Goal: Task Accomplishment & Management: Manage account settings

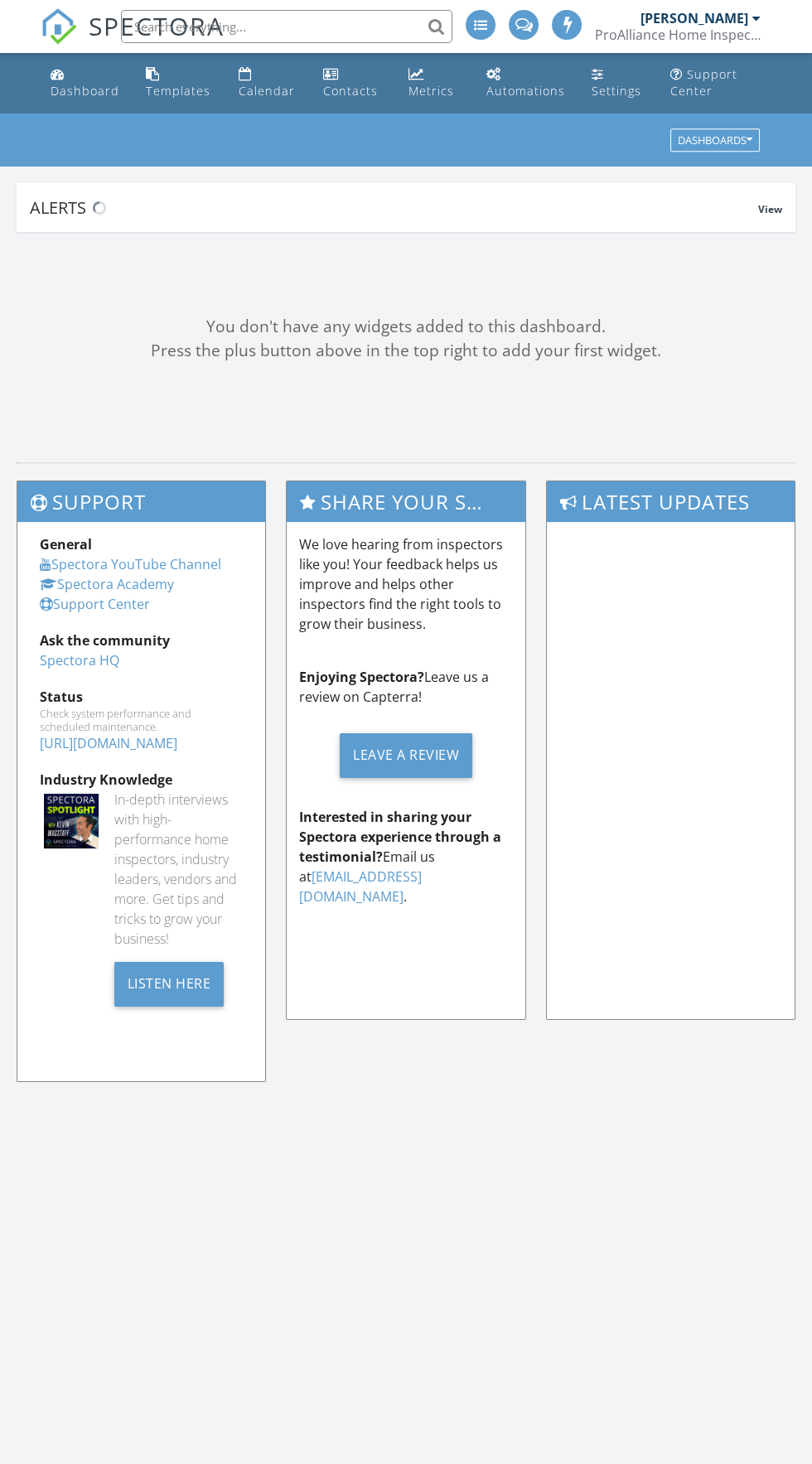
click at [249, 24] on input "text" at bounding box center [287, 27] width 331 height 33
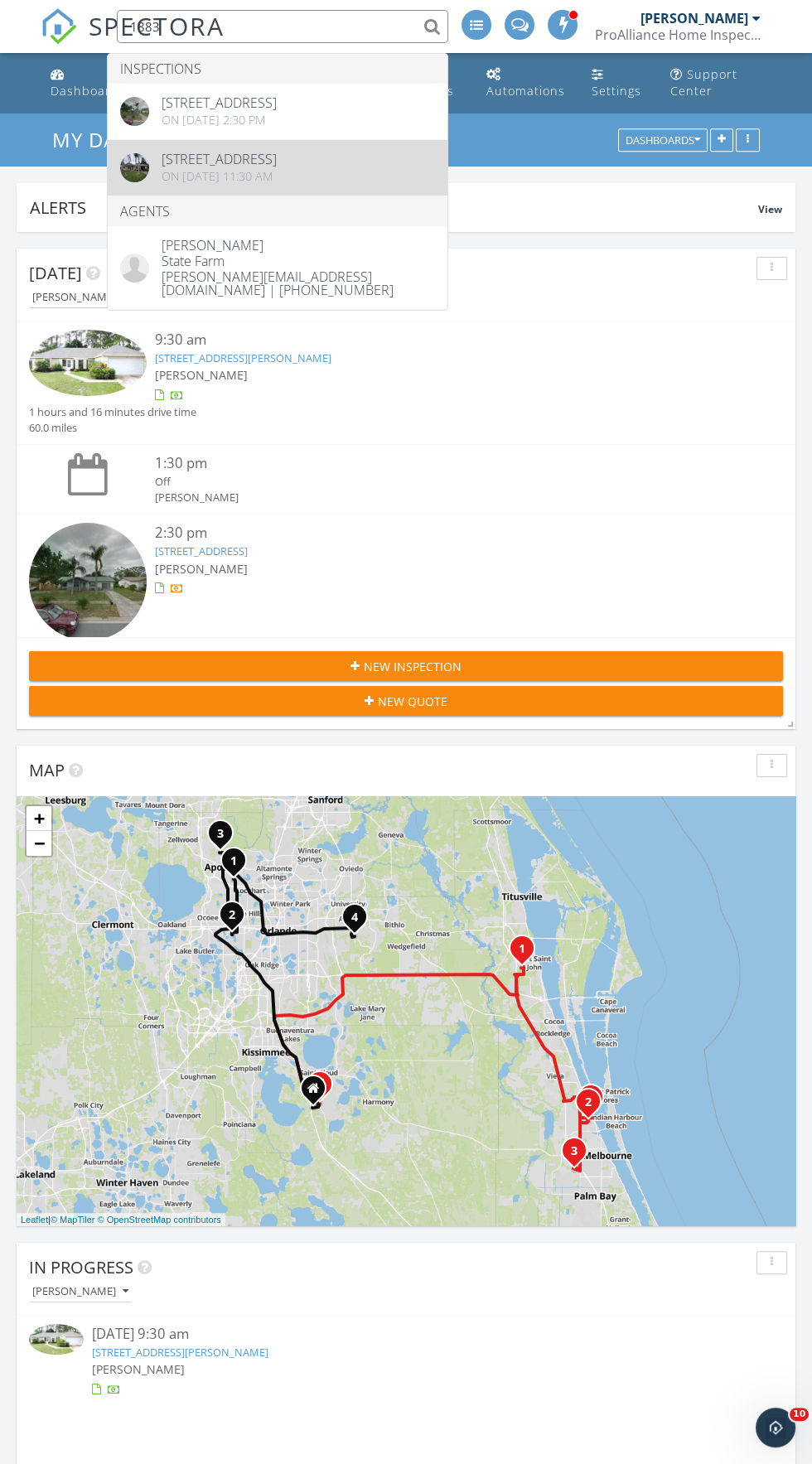
type input "1883"
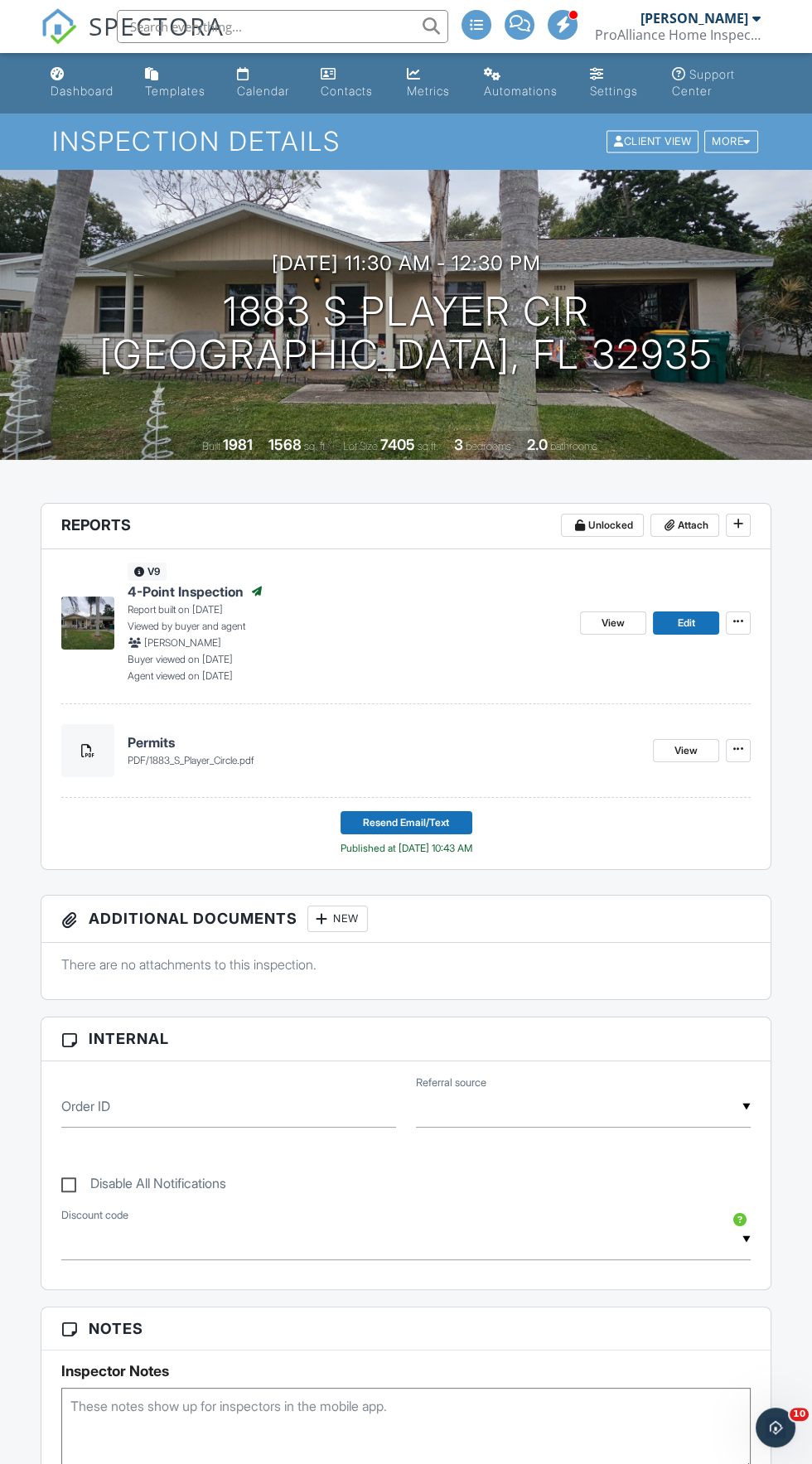
click at [338, 30] on input "text" at bounding box center [282, 27] width 331 height 33
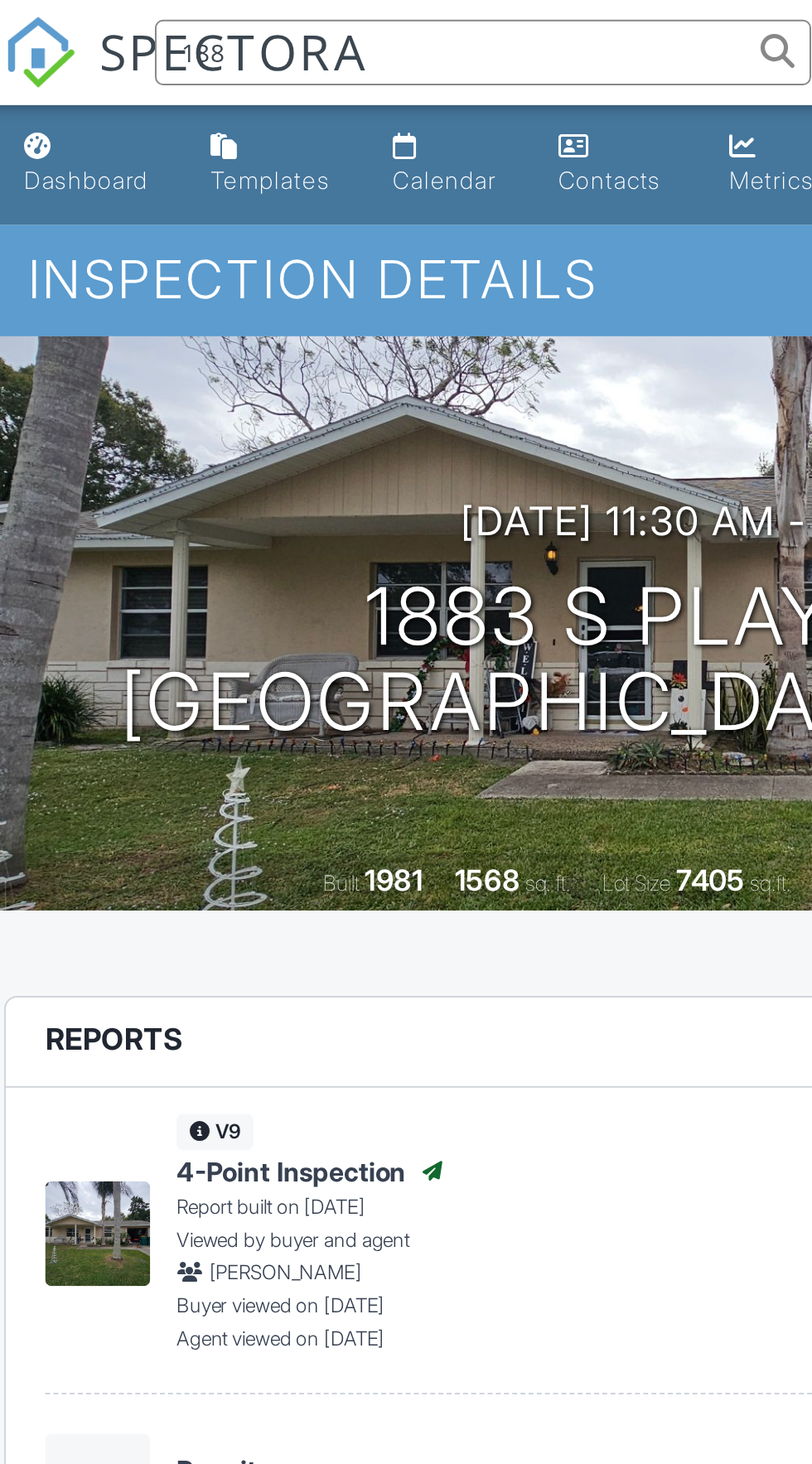
type input "1883"
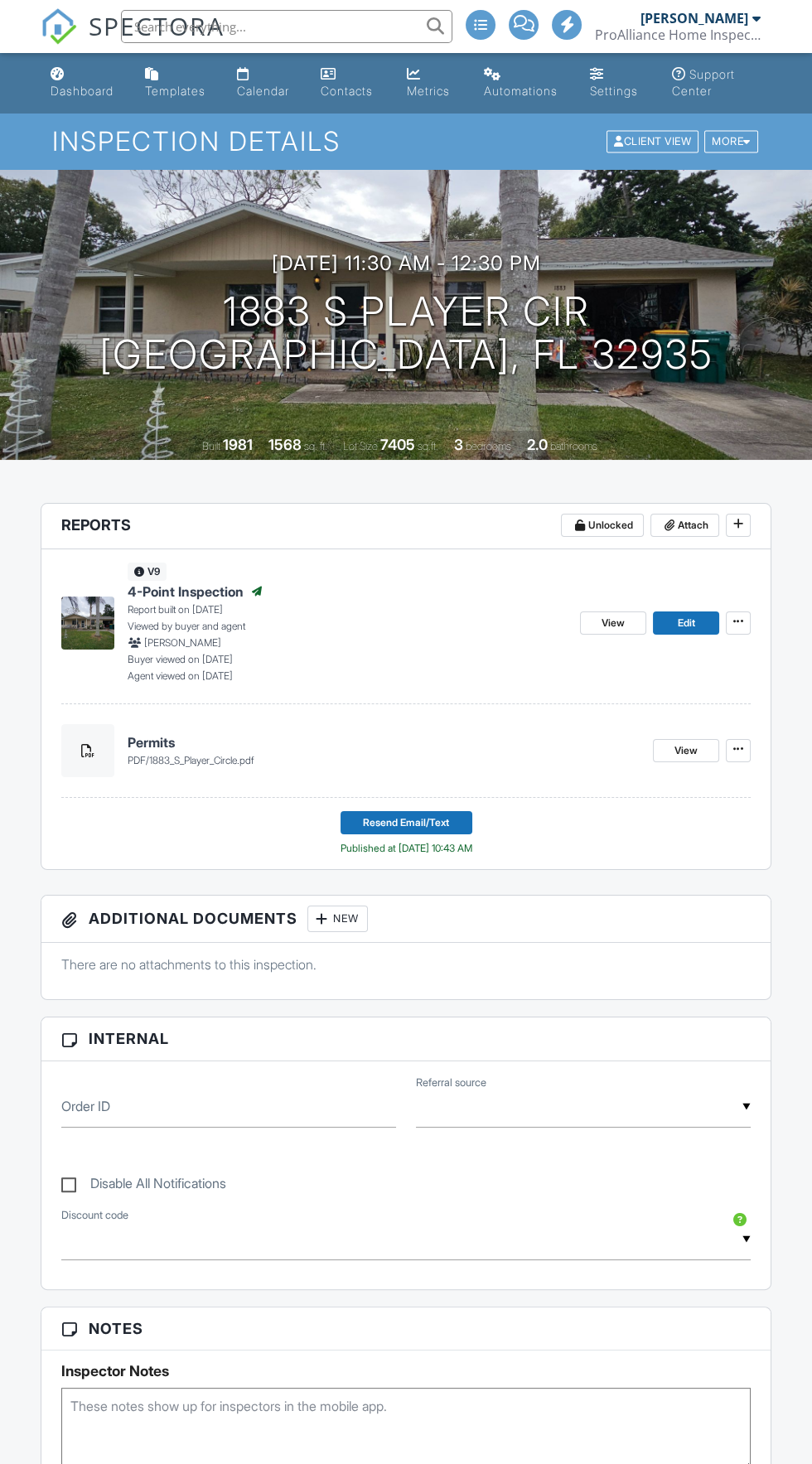
click at [165, 747] on h4 "Permits" at bounding box center [383, 743] width 511 height 18
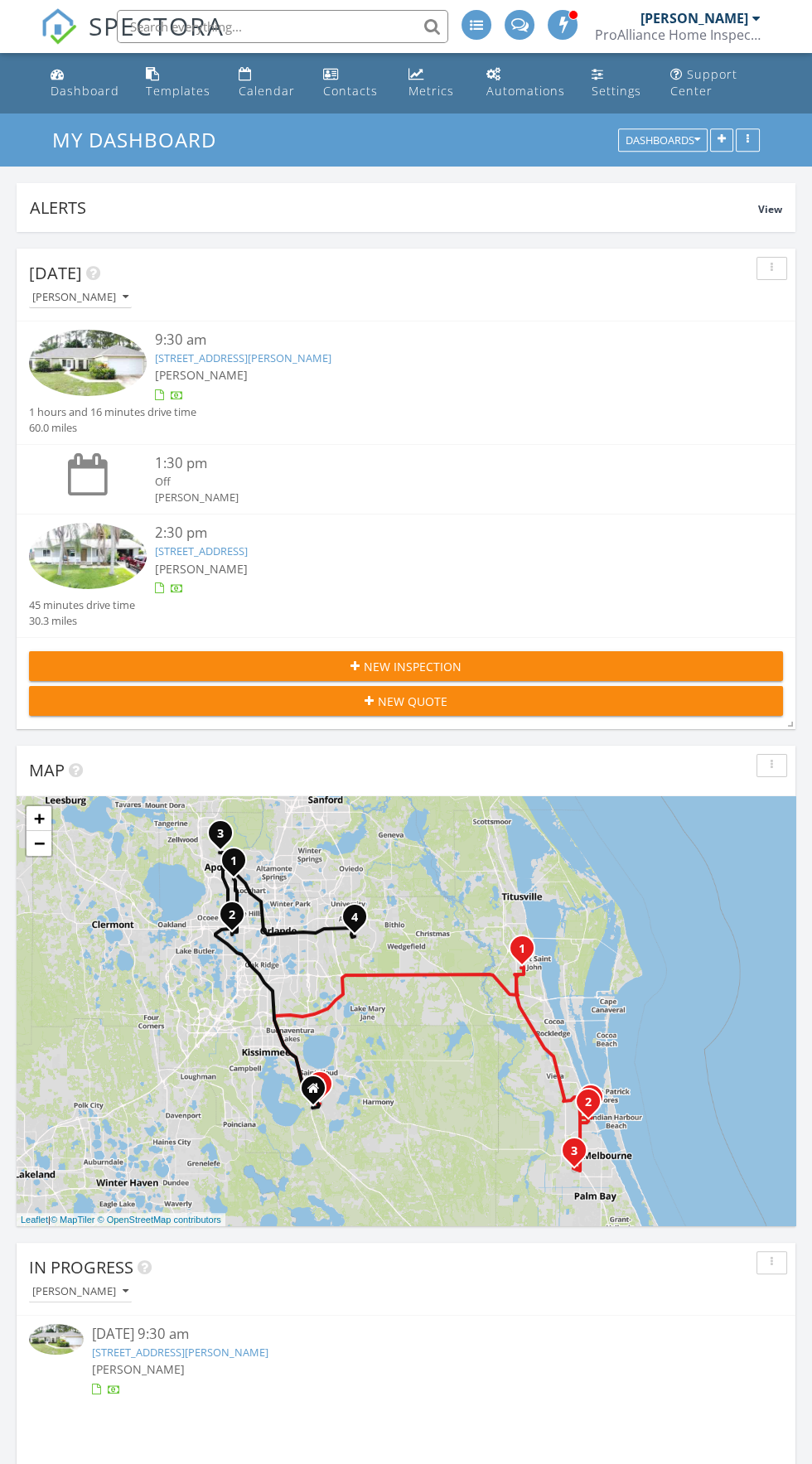
click at [208, 515] on div "2:30 pm 1883 Player Cir S, Melbourne, FL 32935 Jomar Berio 45 minutes drive tim…" at bounding box center [406, 575] width 779 height 123
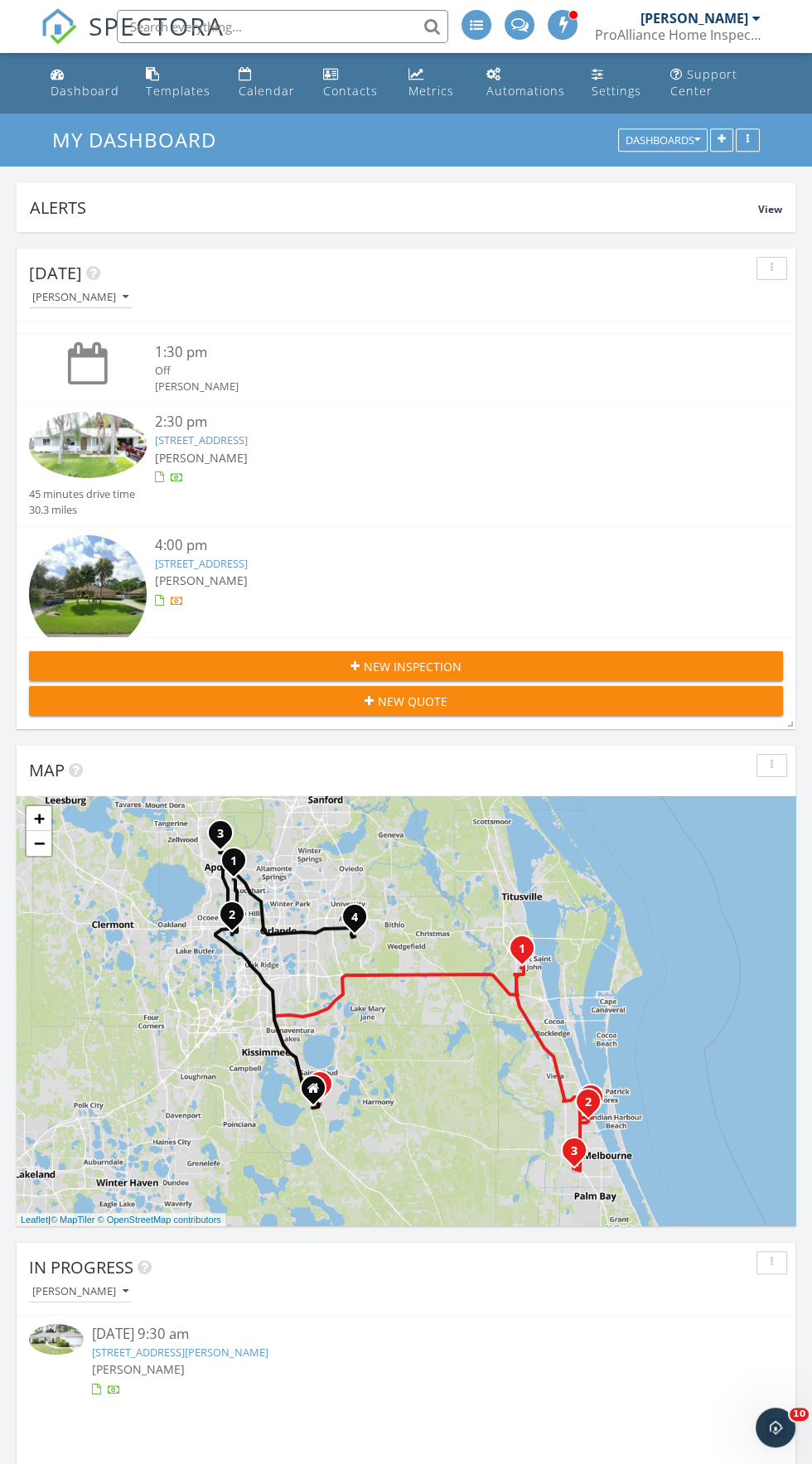
scroll to position [117, 0]
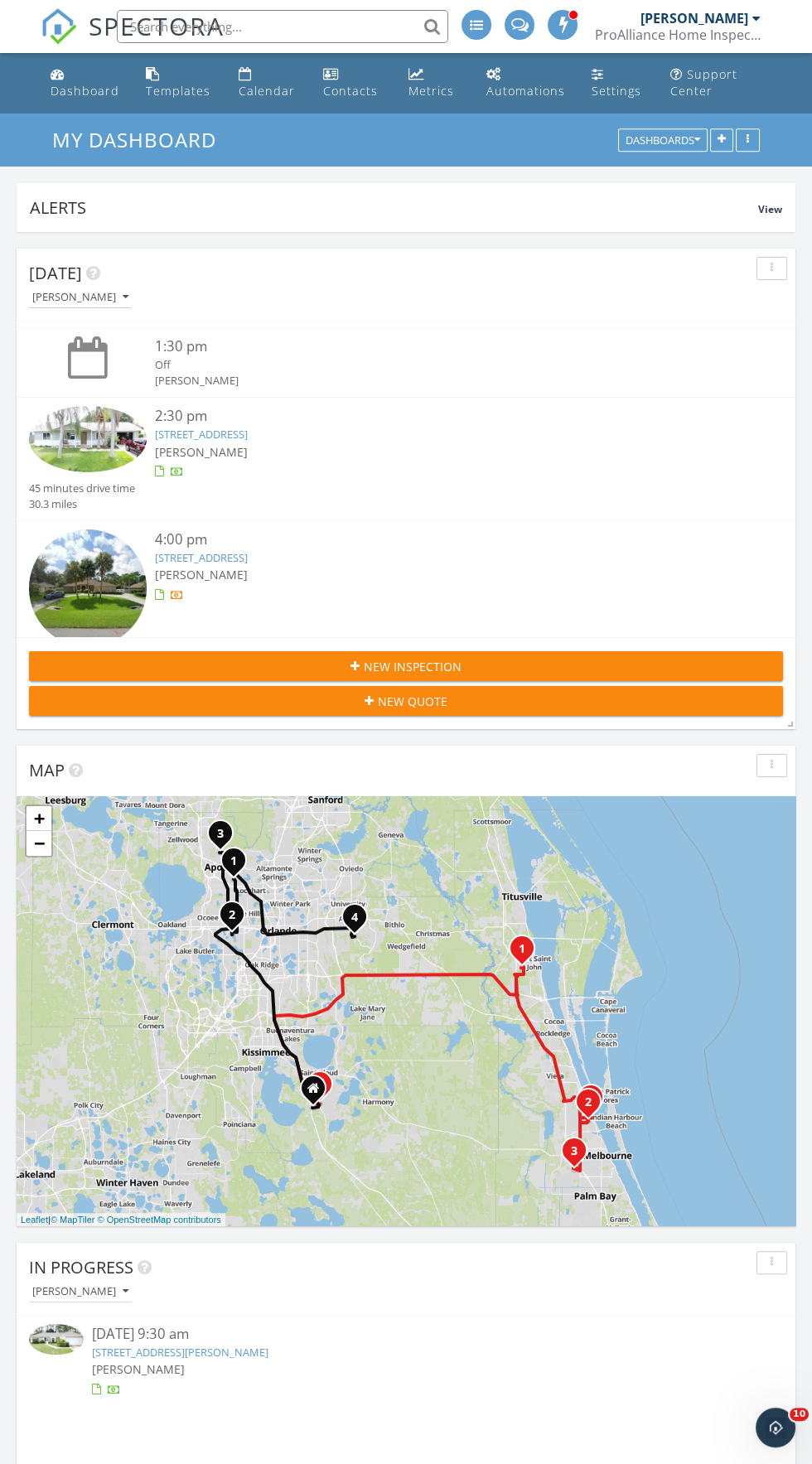
click at [248, 433] on link "[STREET_ADDRESS]" at bounding box center [201, 434] width 92 height 15
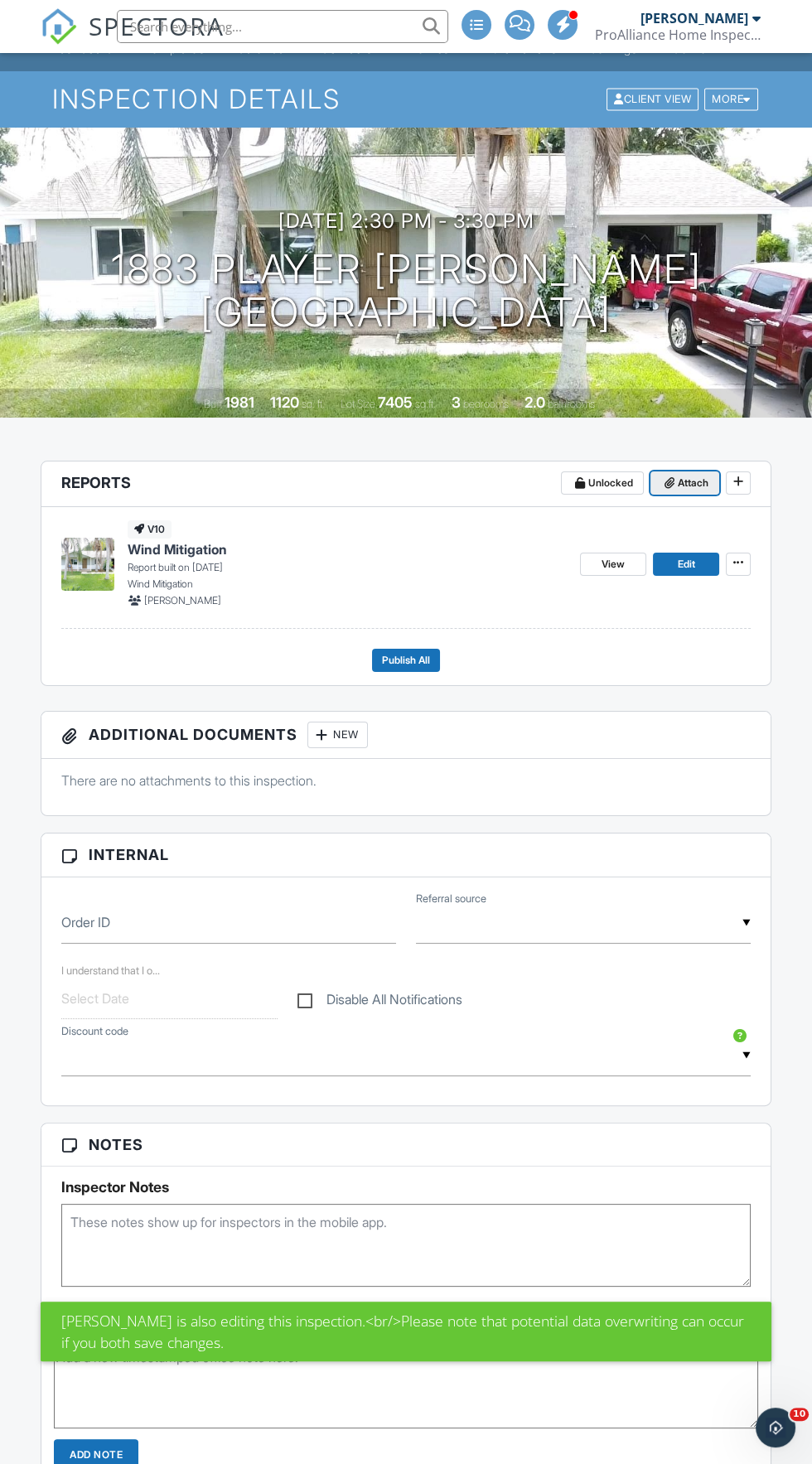
click at [693, 486] on span "Attach" at bounding box center [693, 483] width 31 height 17
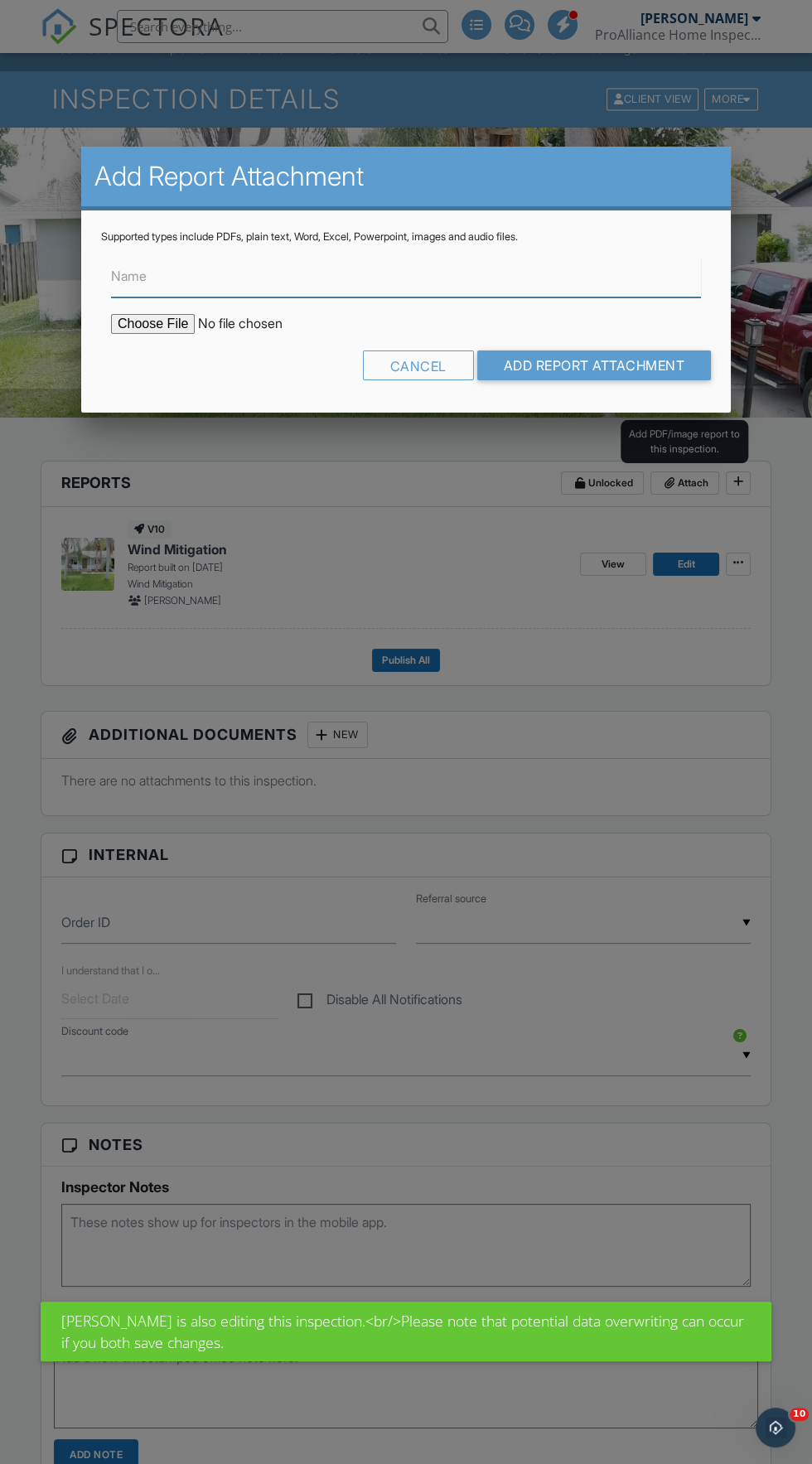
click at [584, 280] on input "Name" at bounding box center [406, 277] width 590 height 41
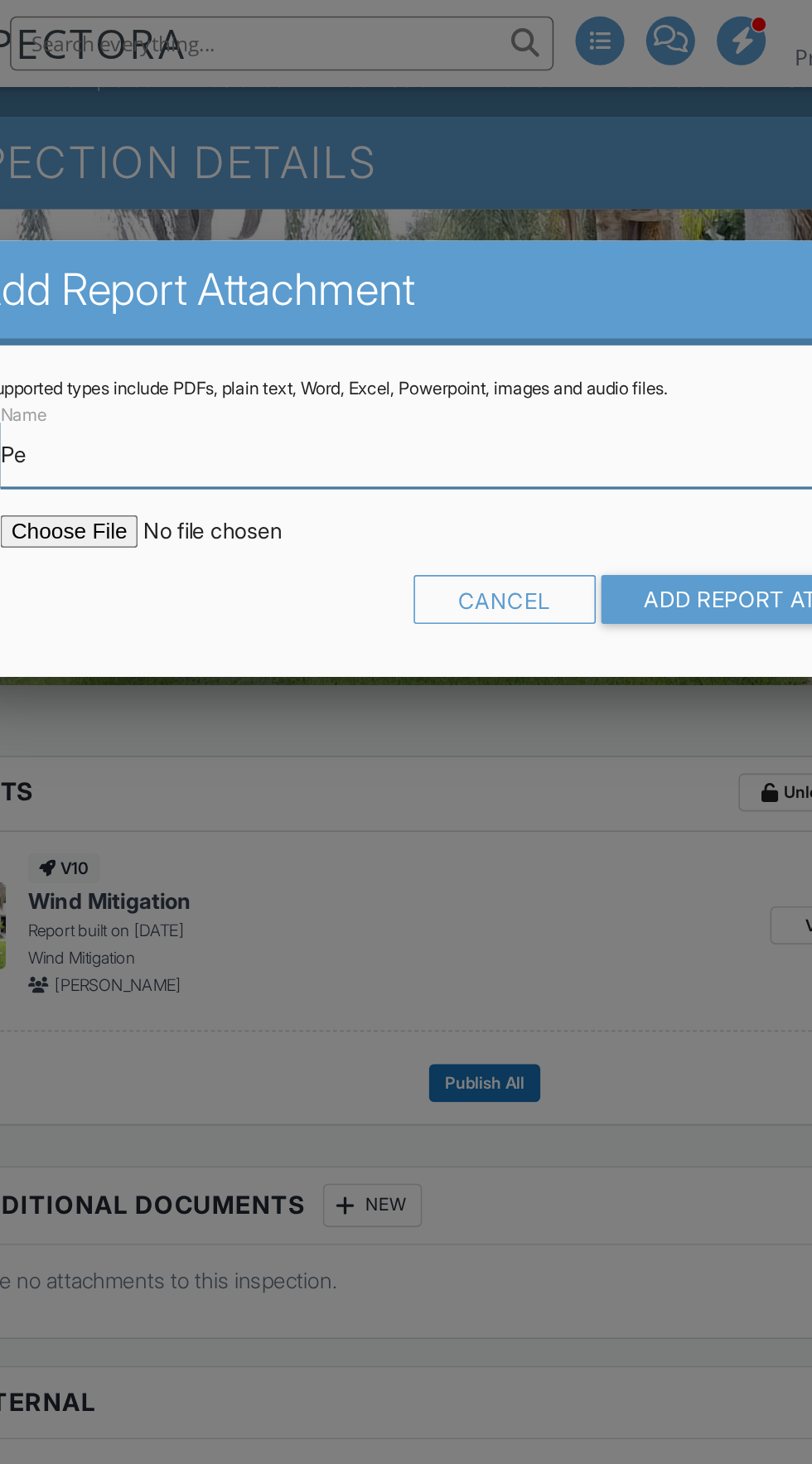
type input "P"
type input "Roof Permit"
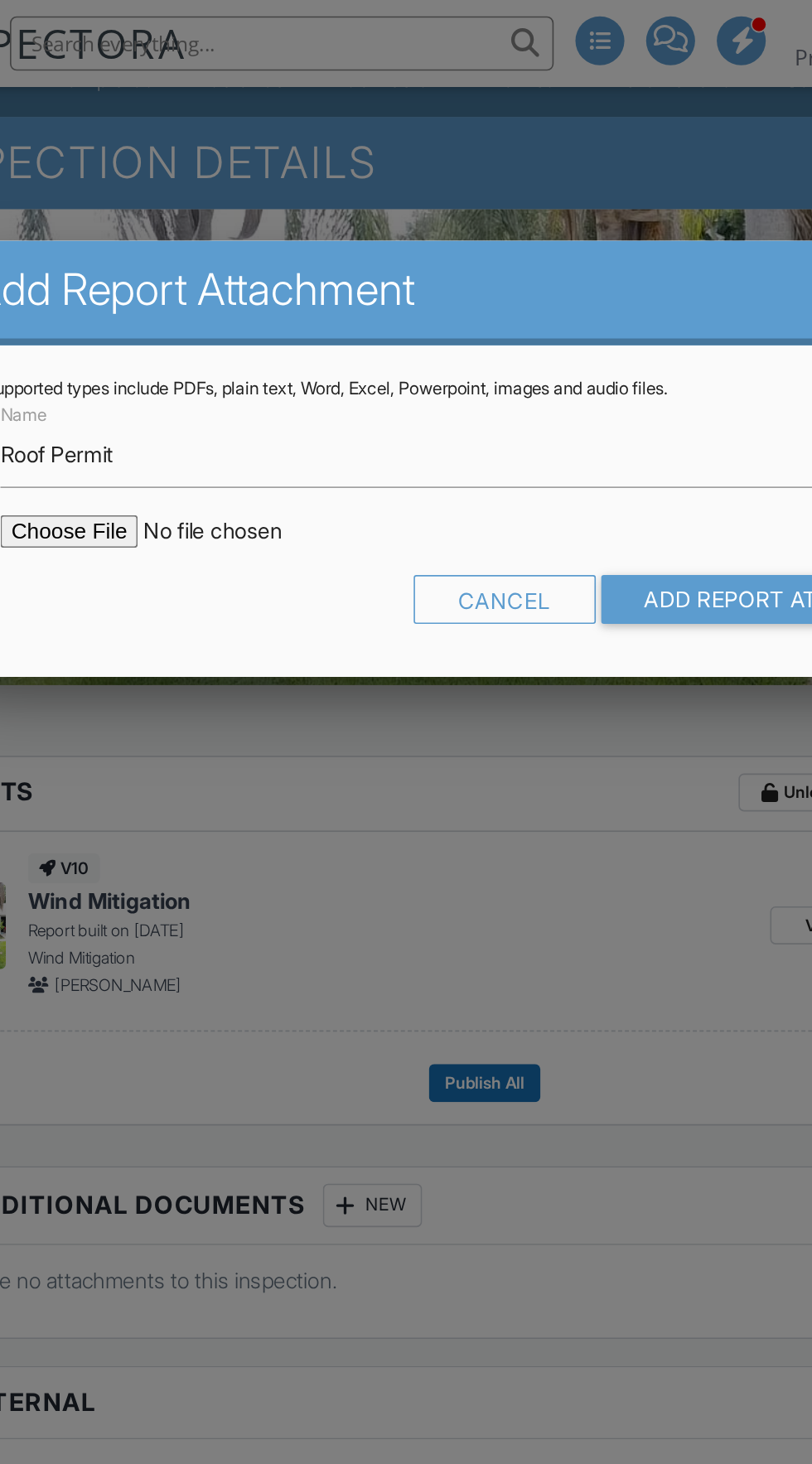
click at [143, 326] on input "file" at bounding box center [252, 323] width 282 height 19
click at [149, 323] on input "file" at bounding box center [252, 323] width 282 height 19
click at [566, 360] on input "Add Report Attachment" at bounding box center [594, 365] width 234 height 30
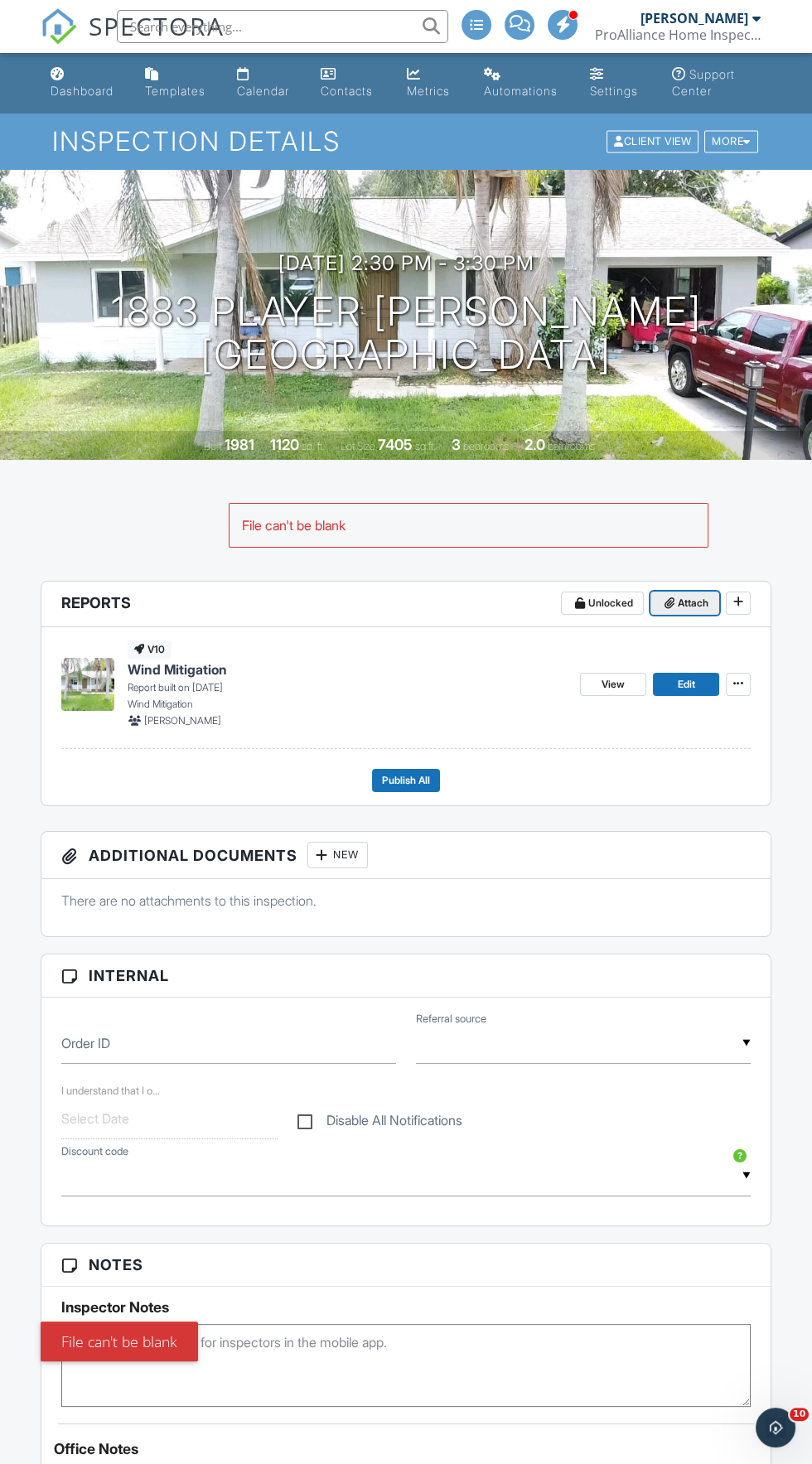
click at [705, 603] on span "Attach" at bounding box center [693, 603] width 31 height 17
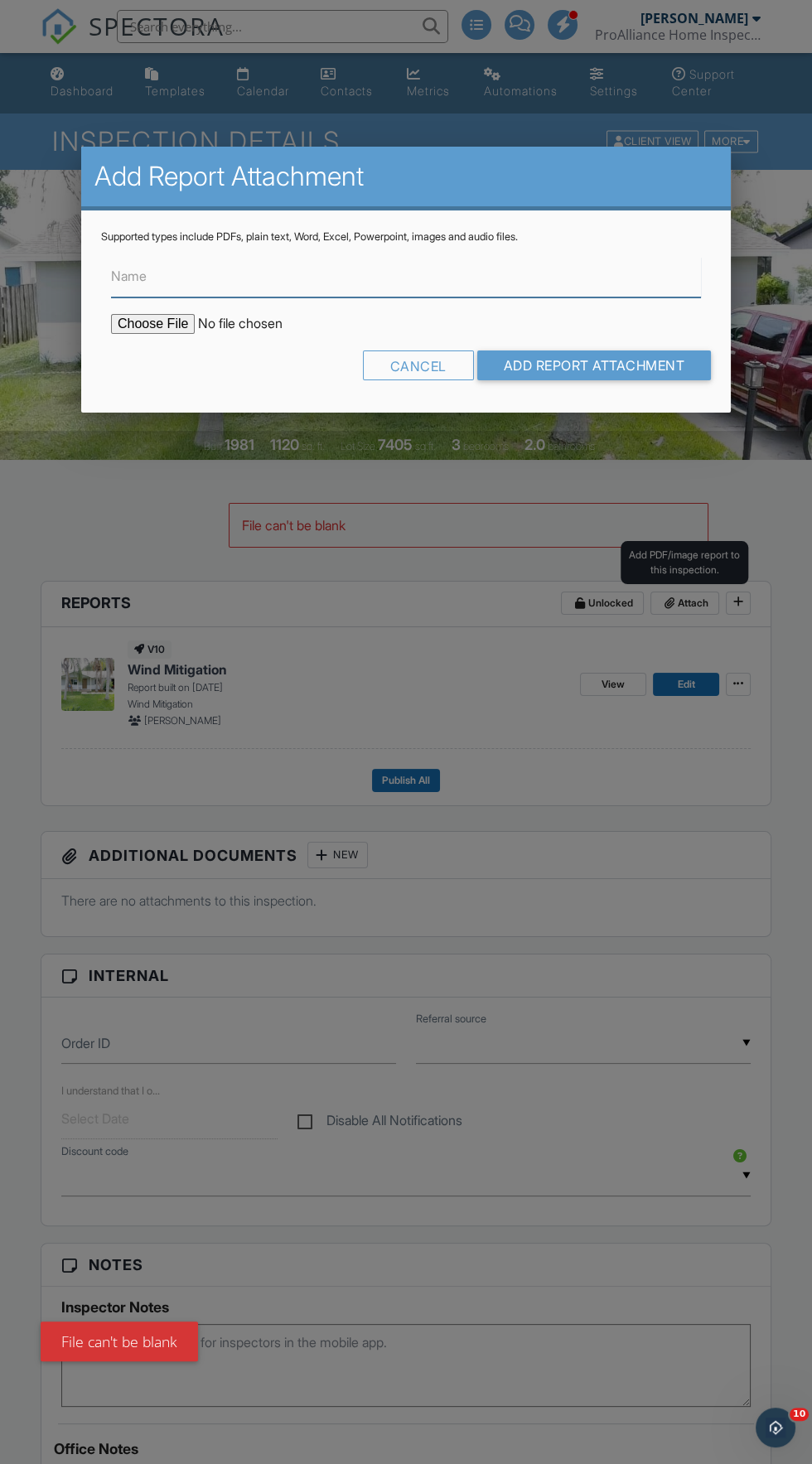
click at [544, 276] on input "Name" at bounding box center [406, 277] width 590 height 41
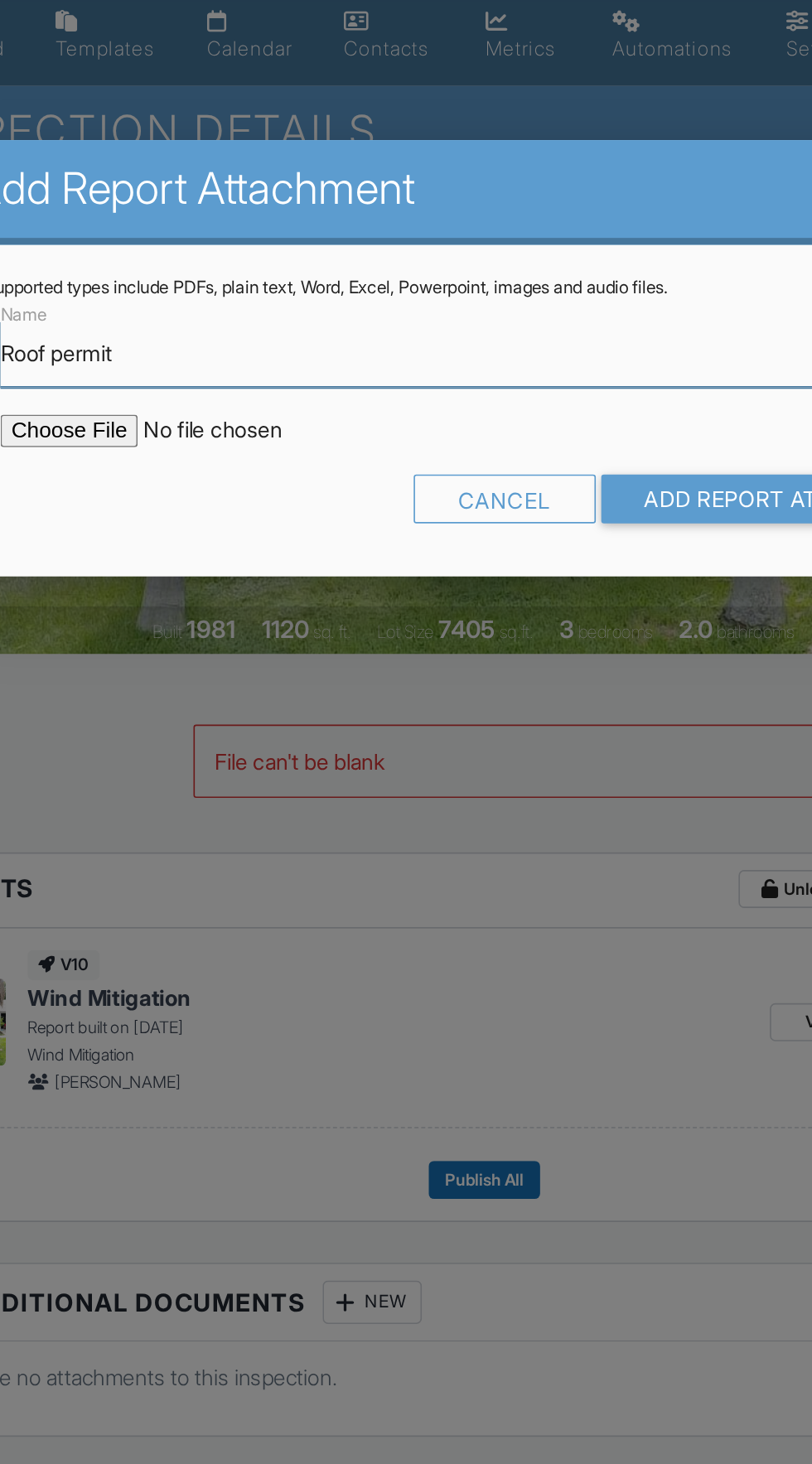
type input "Roof permit"
click at [143, 320] on input "file" at bounding box center [252, 323] width 282 height 19
type input "C:\fakepath\Screenshot_20250929_134710_Chrome.jpg"
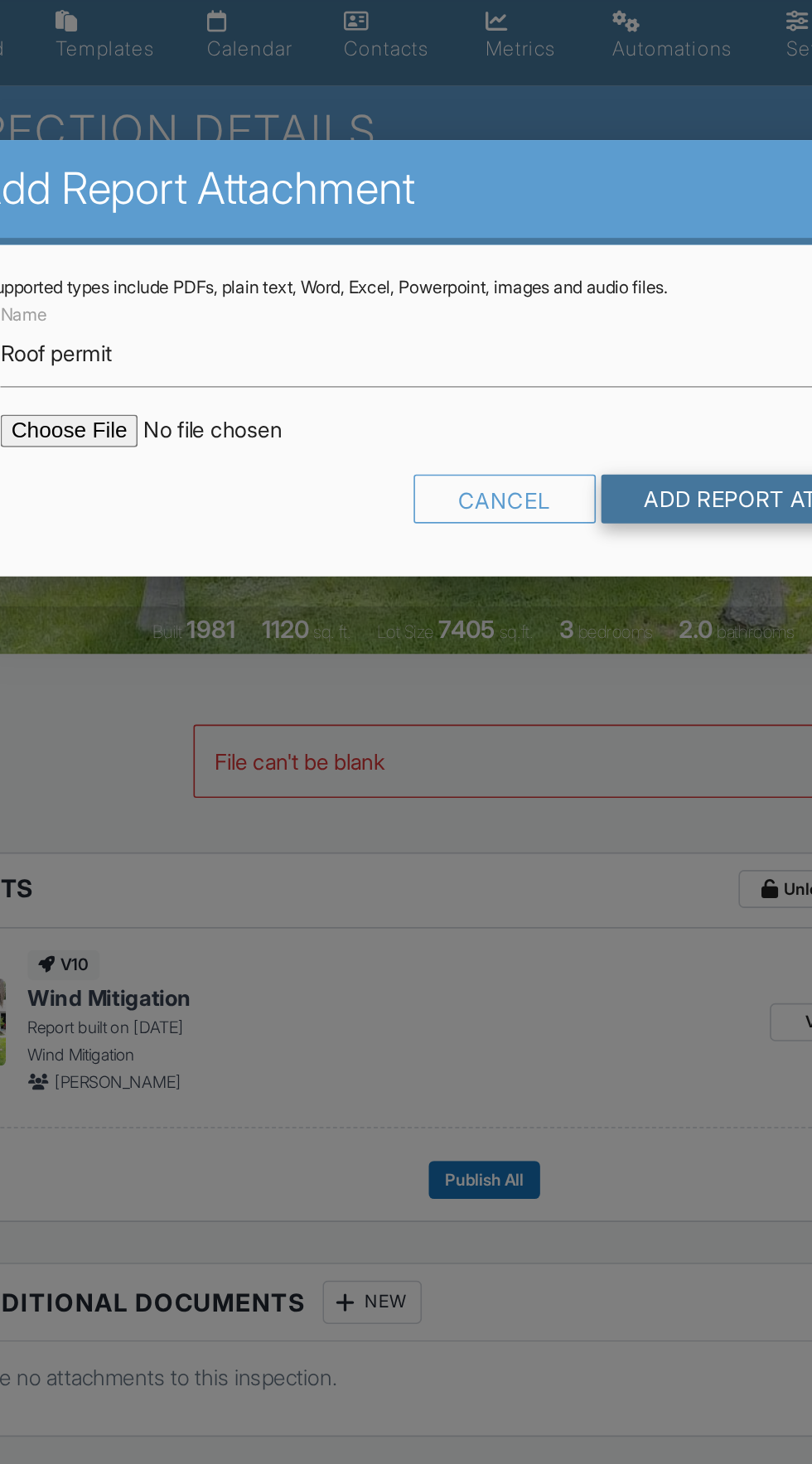
click at [545, 363] on input "Add Report Attachment" at bounding box center [594, 365] width 234 height 30
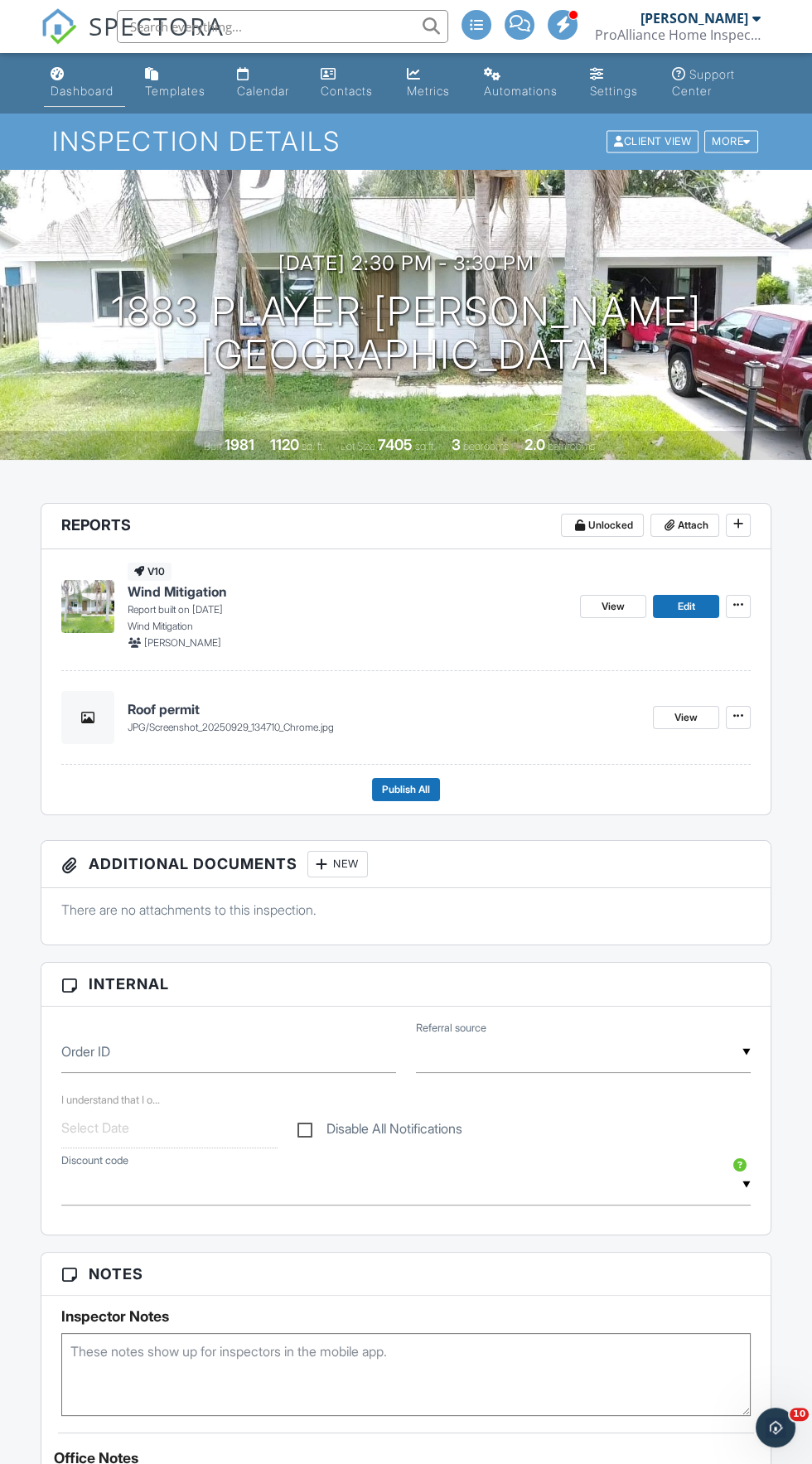
click at [61, 72] on div "Dashboard" at bounding box center [57, 74] width 14 height 13
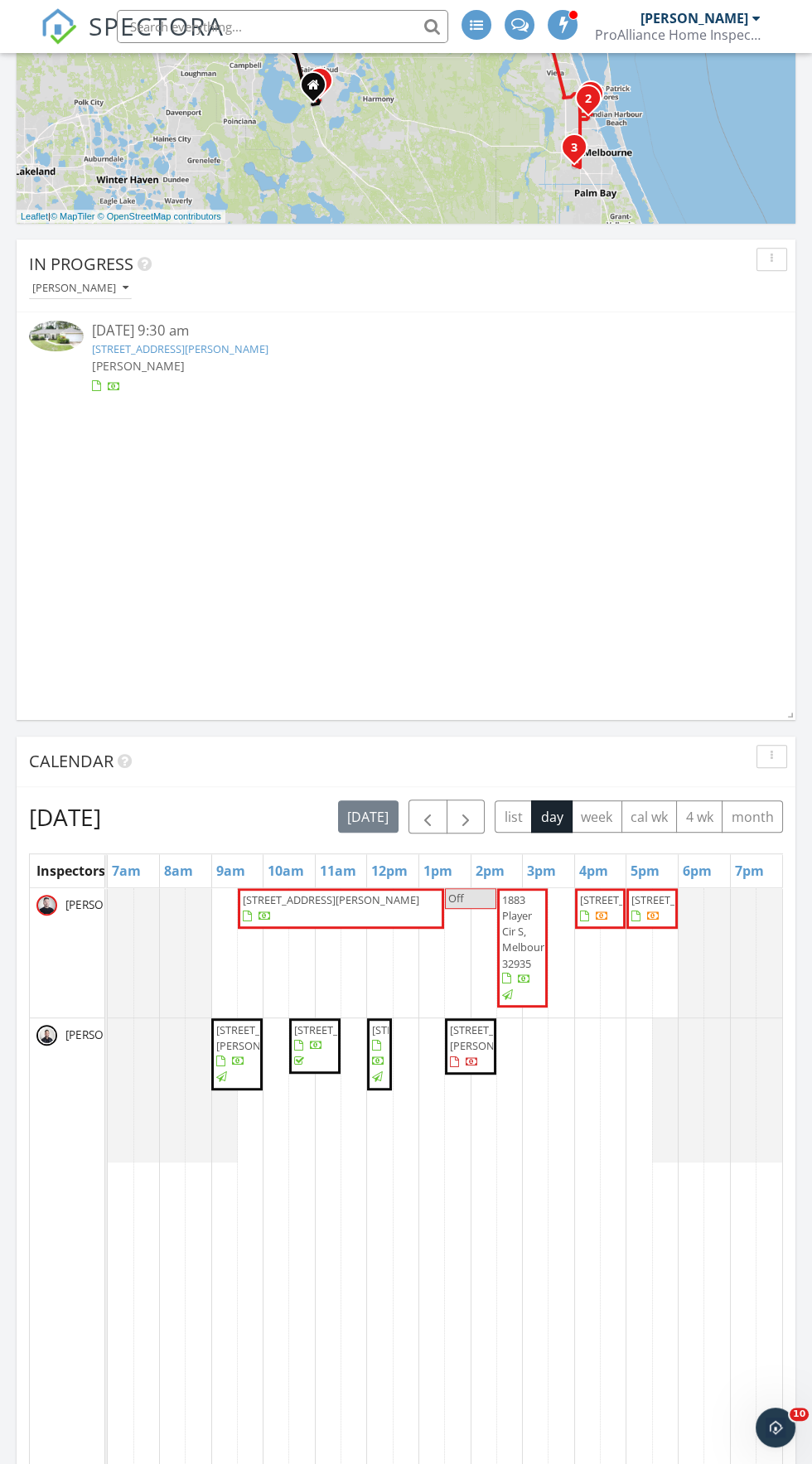
scroll to position [1015, 0]
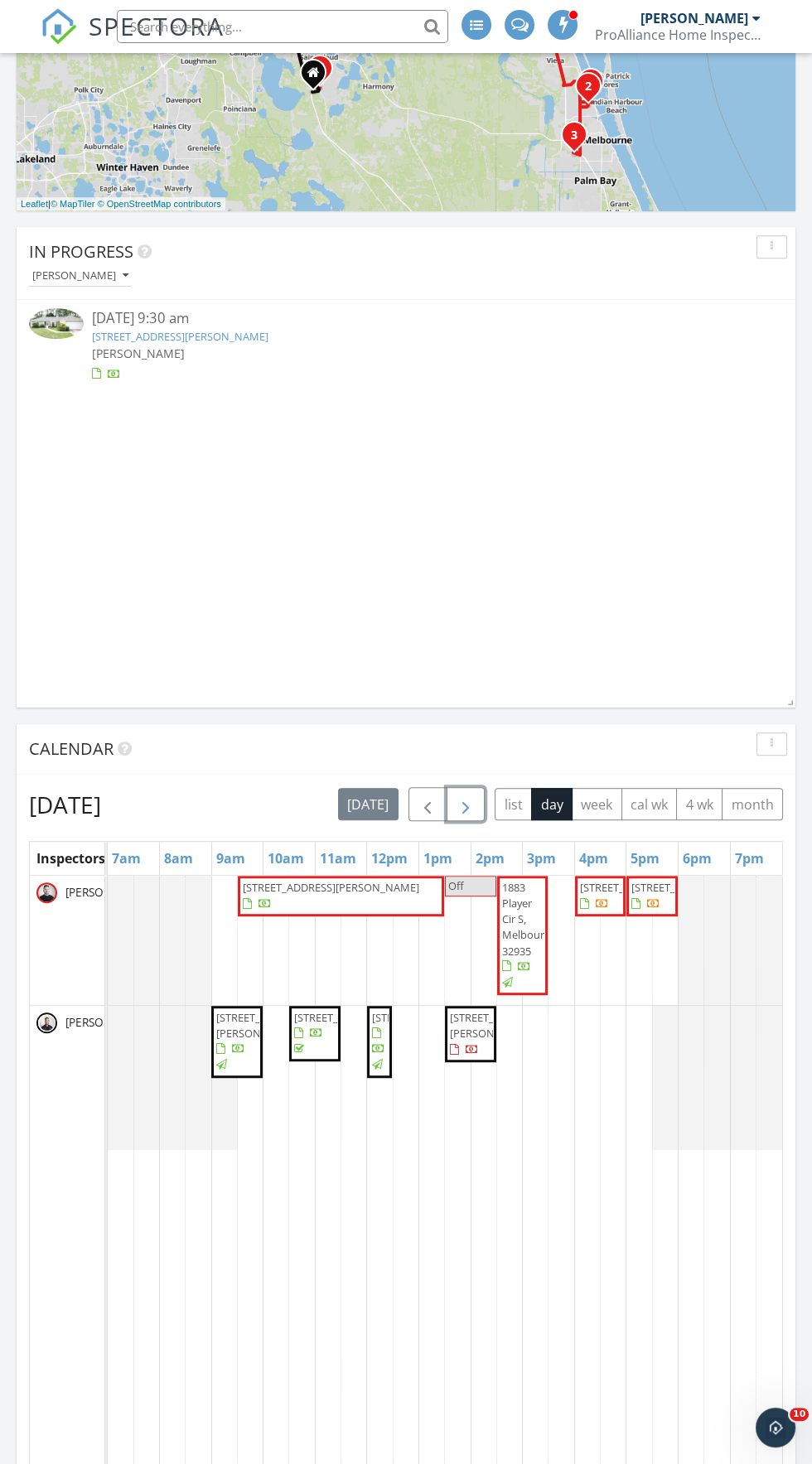
click at [461, 796] on span "button" at bounding box center [465, 804] width 19 height 19
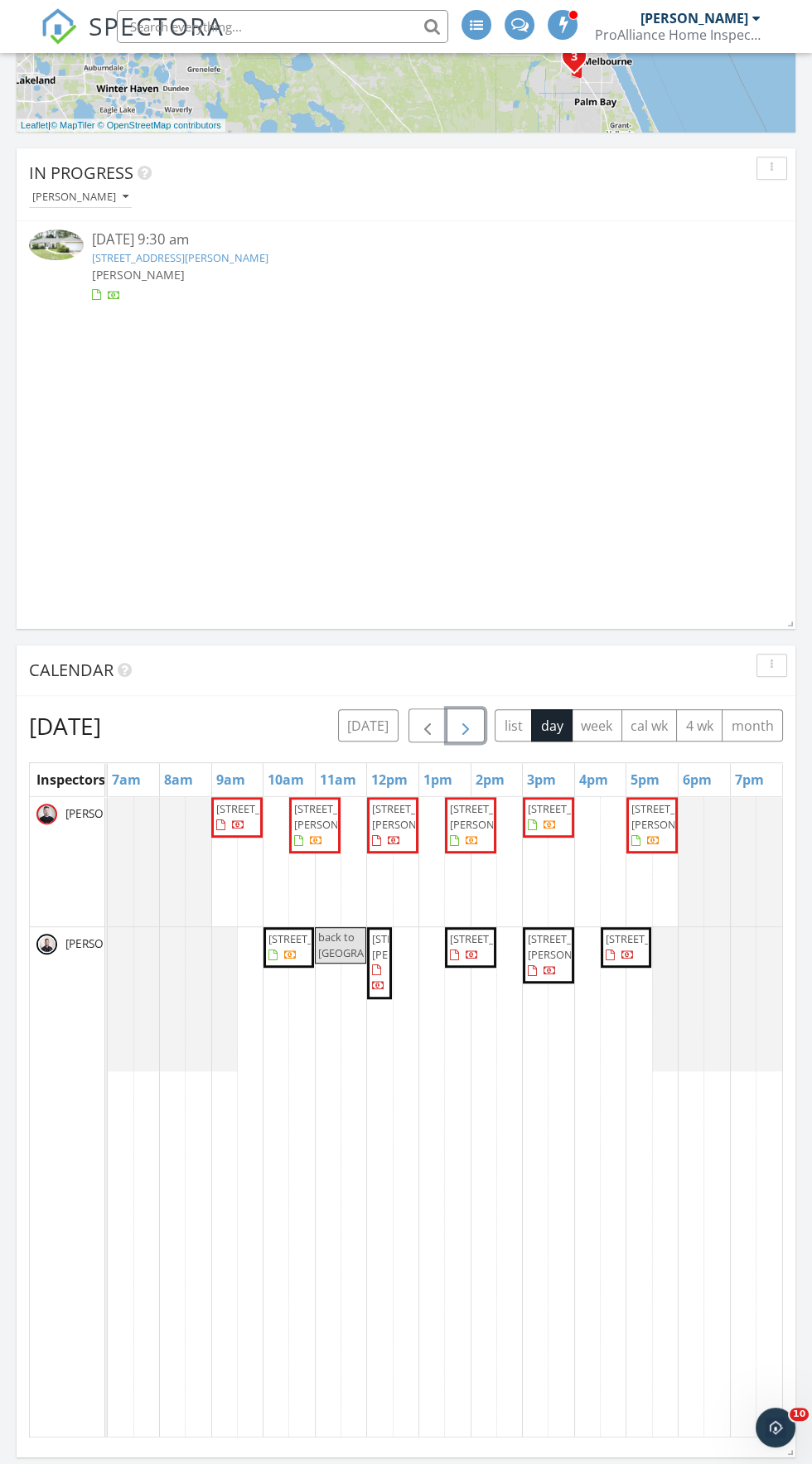
scroll to position [1134, 0]
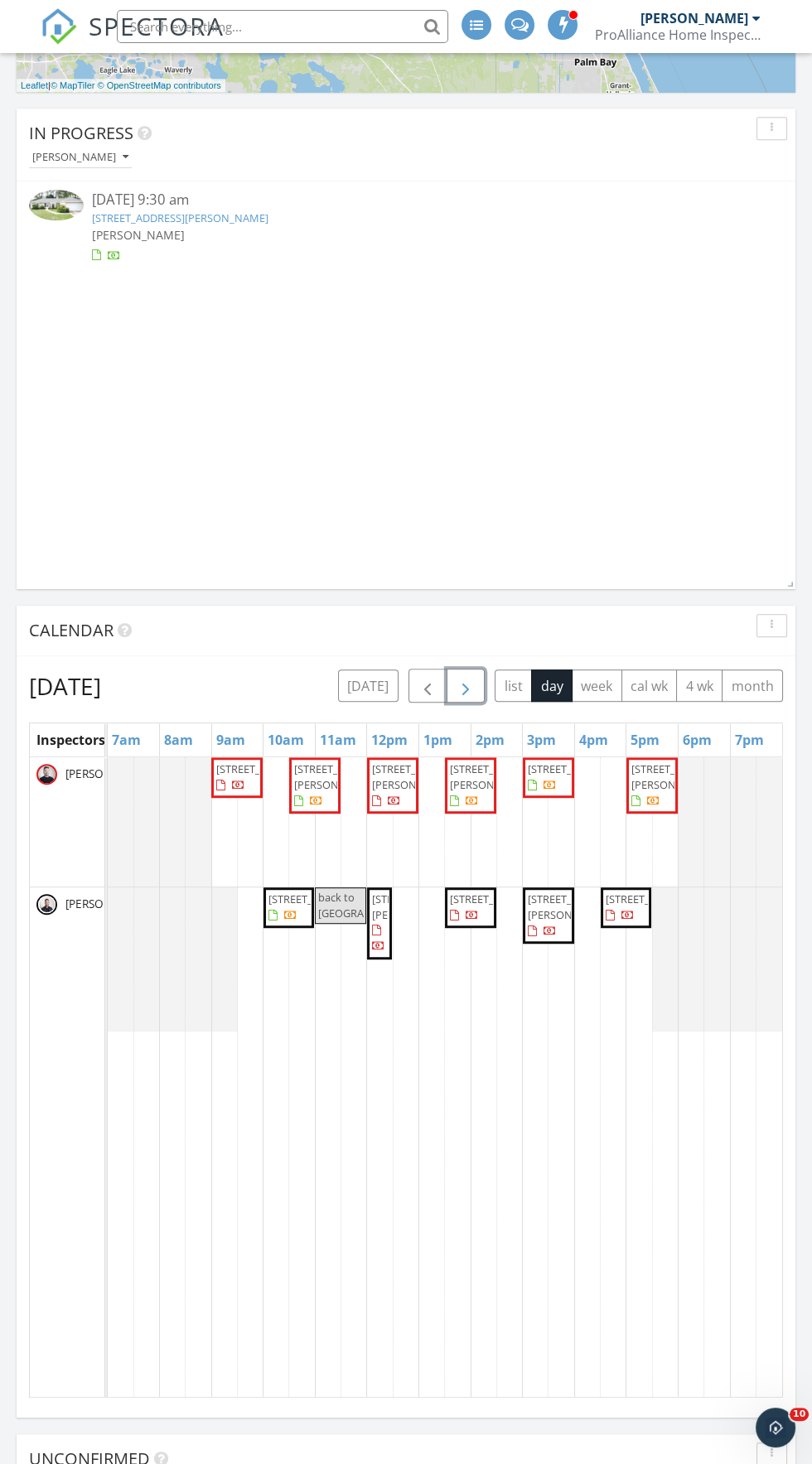
click at [471, 684] on span "button" at bounding box center [465, 685] width 19 height 19
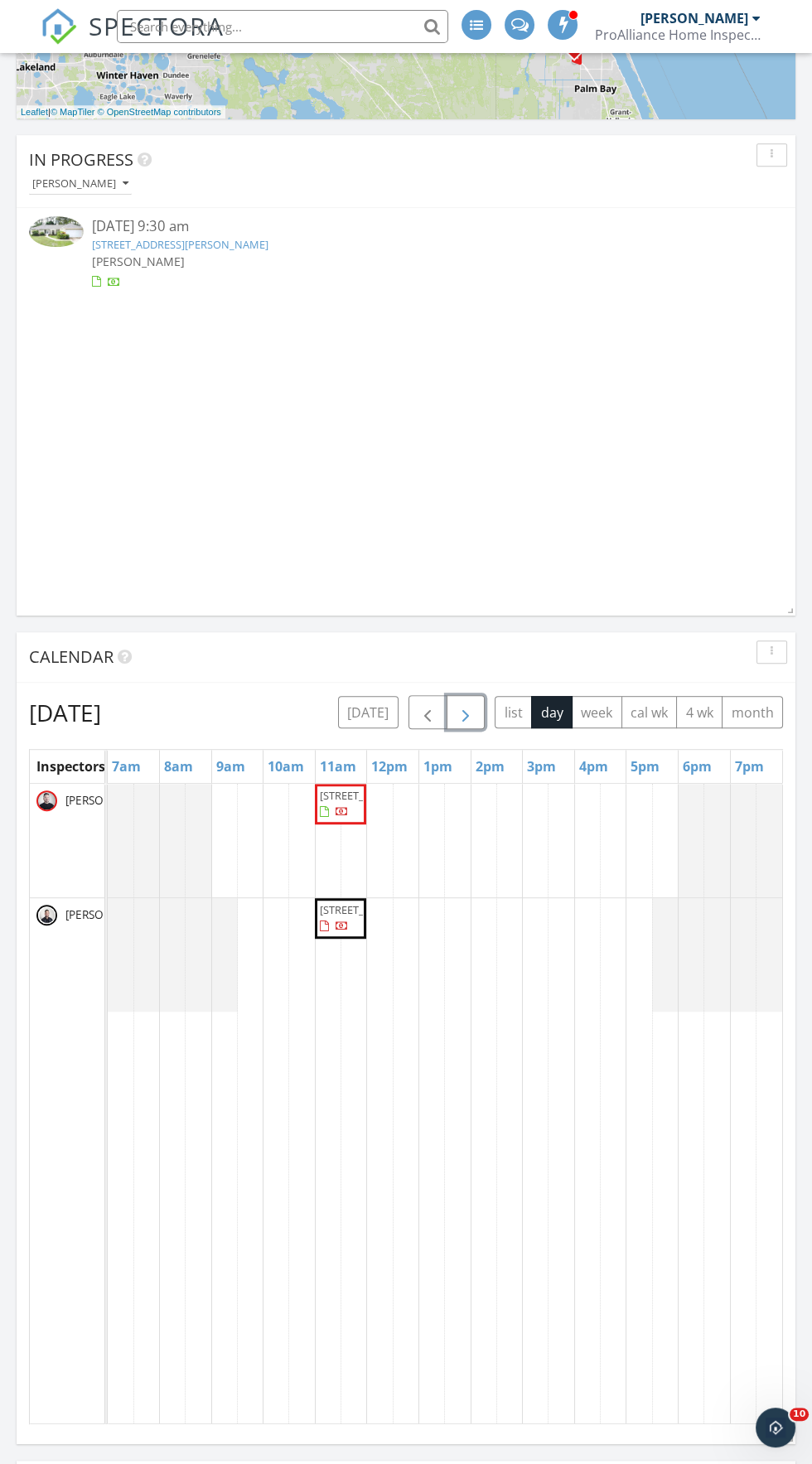
scroll to position [1162, 0]
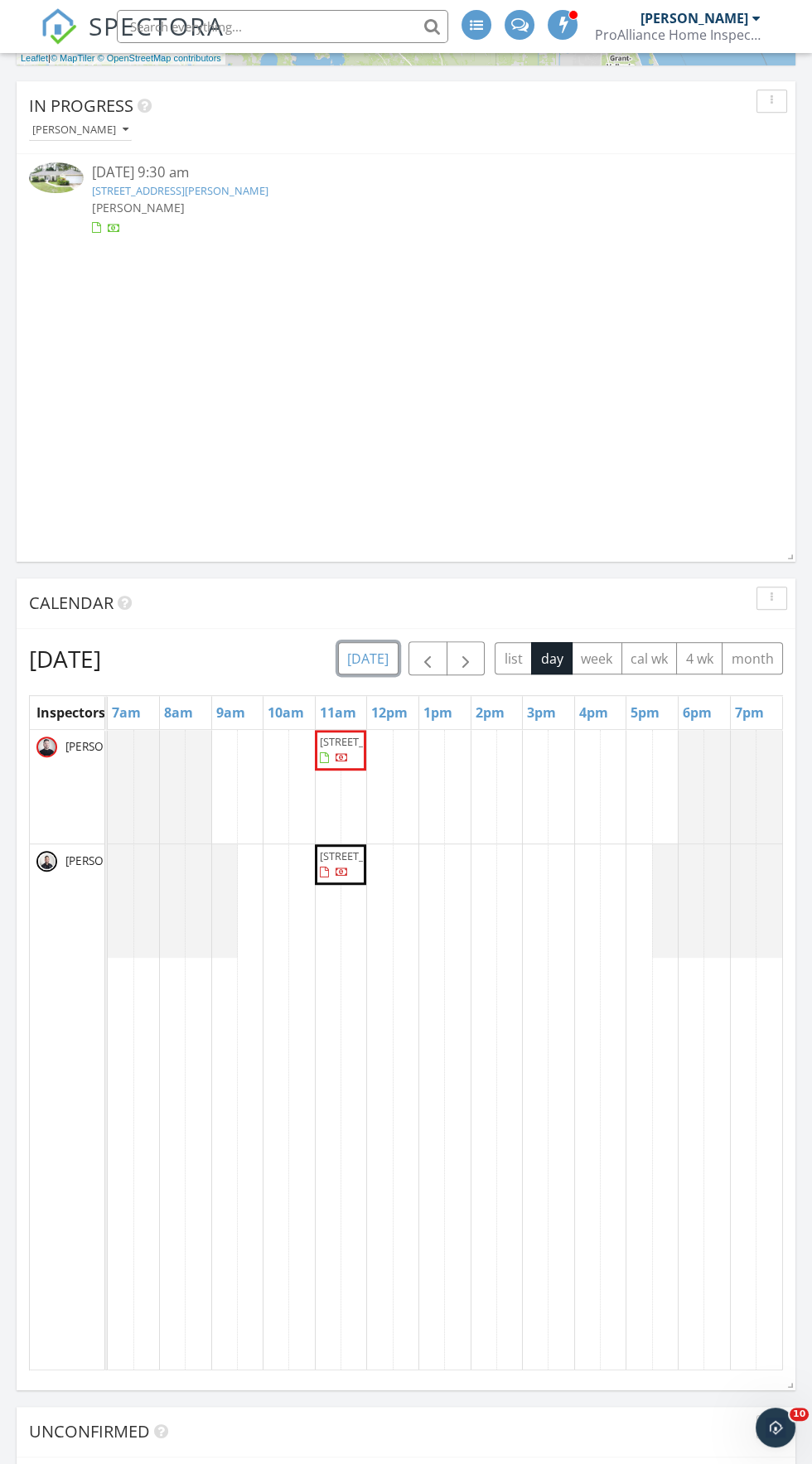
click at [375, 657] on button "today" at bounding box center [367, 658] width 60 height 32
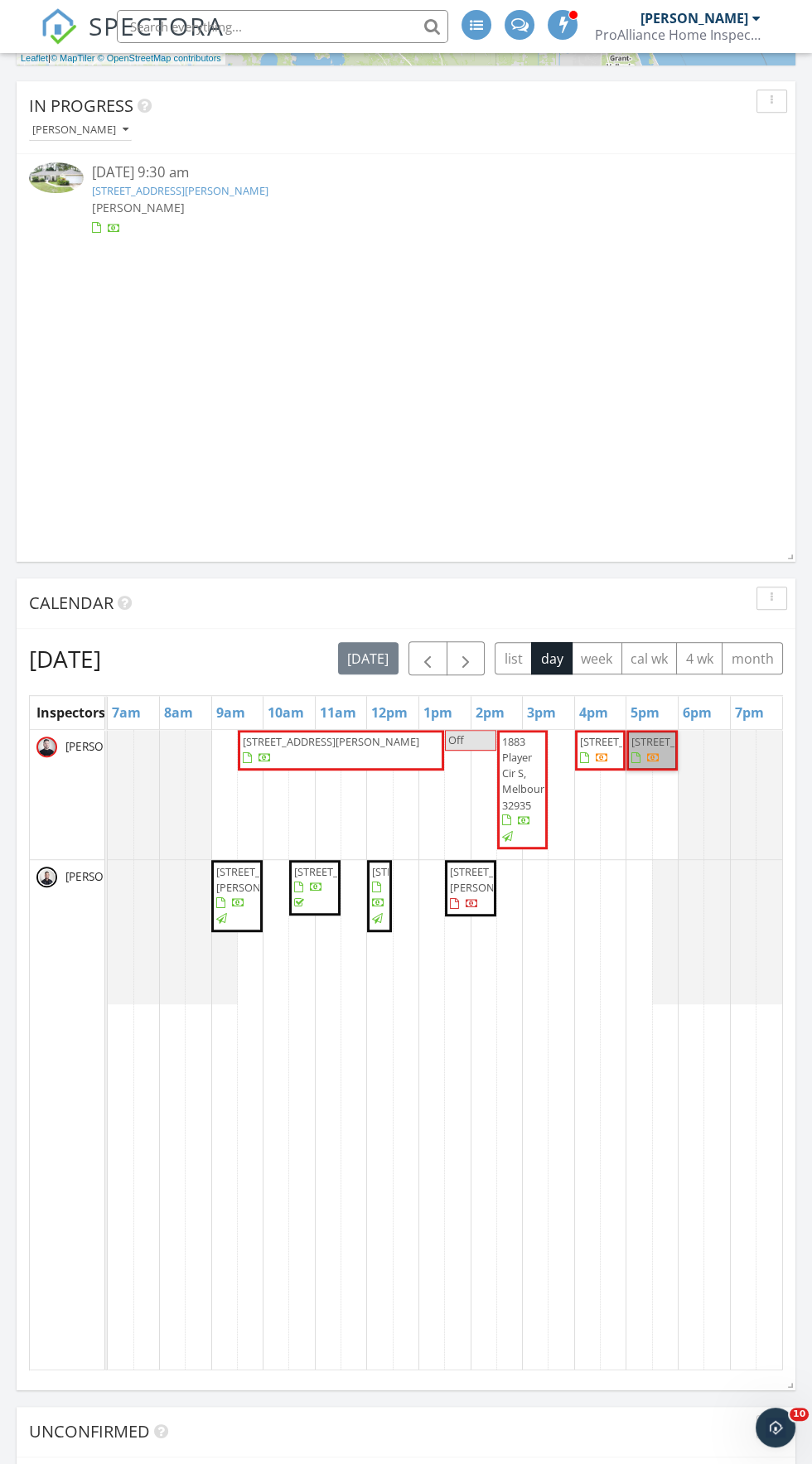
click at [674, 768] on div at bounding box center [674, 750] width 6 height 36
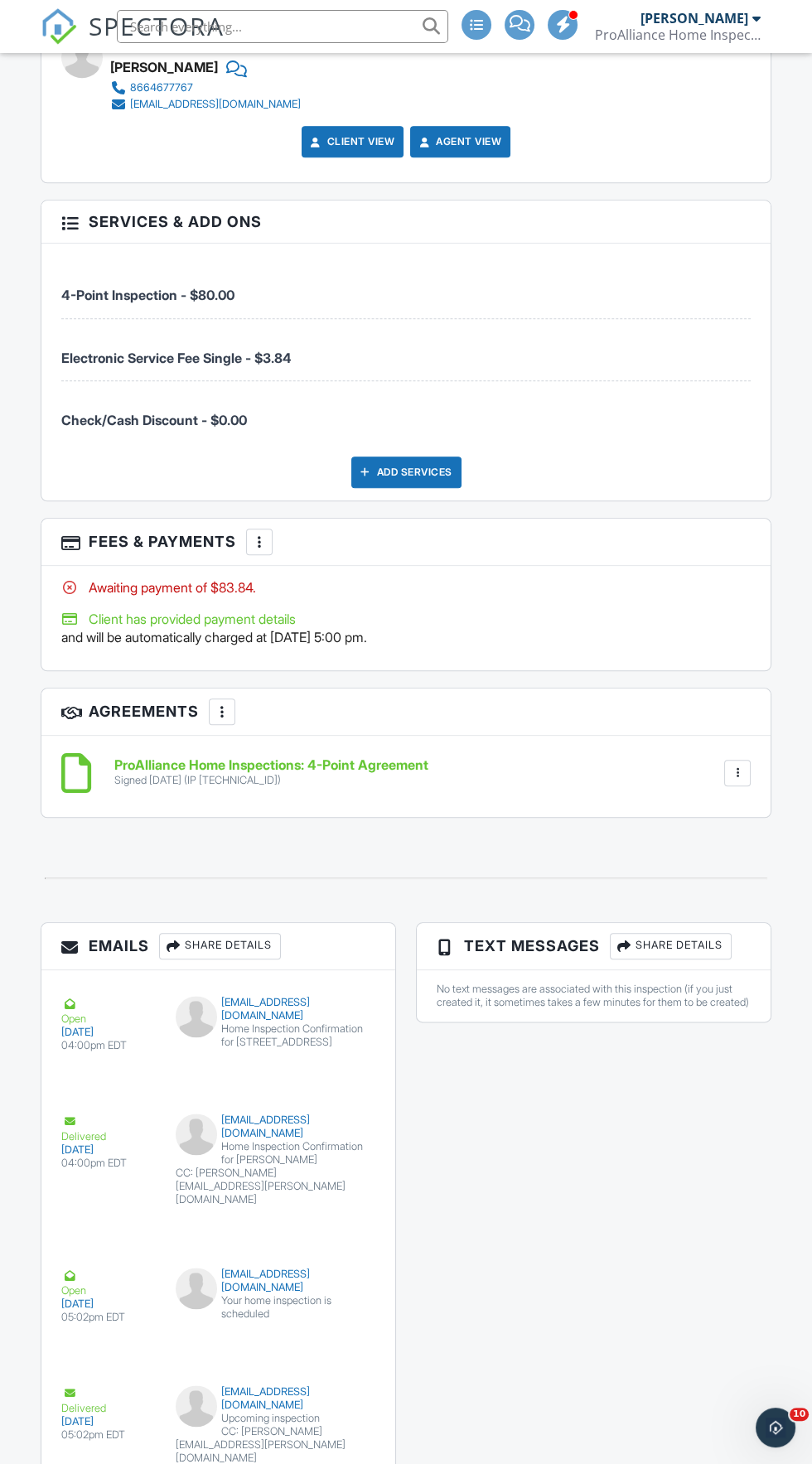
scroll to position [2467, 0]
